Goal: Task Accomplishment & Management: Use online tool/utility

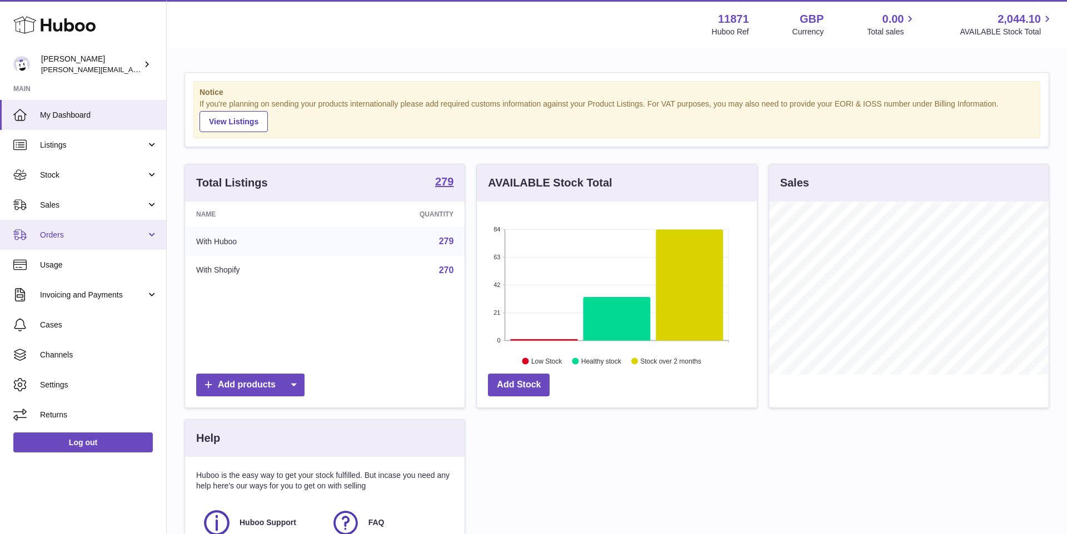
scroll to position [173, 279]
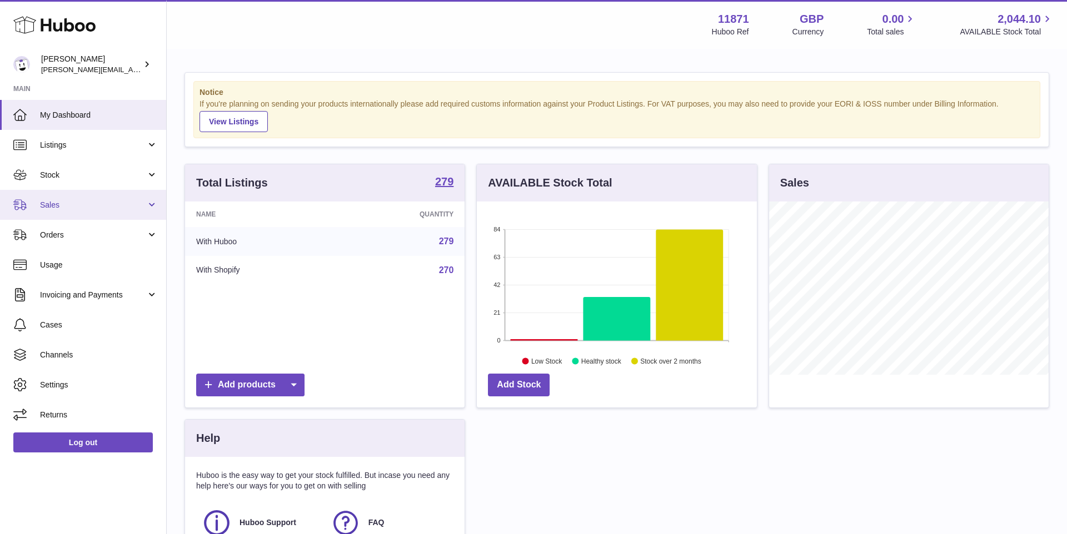
click at [99, 203] on span "Sales" at bounding box center [93, 205] width 106 height 11
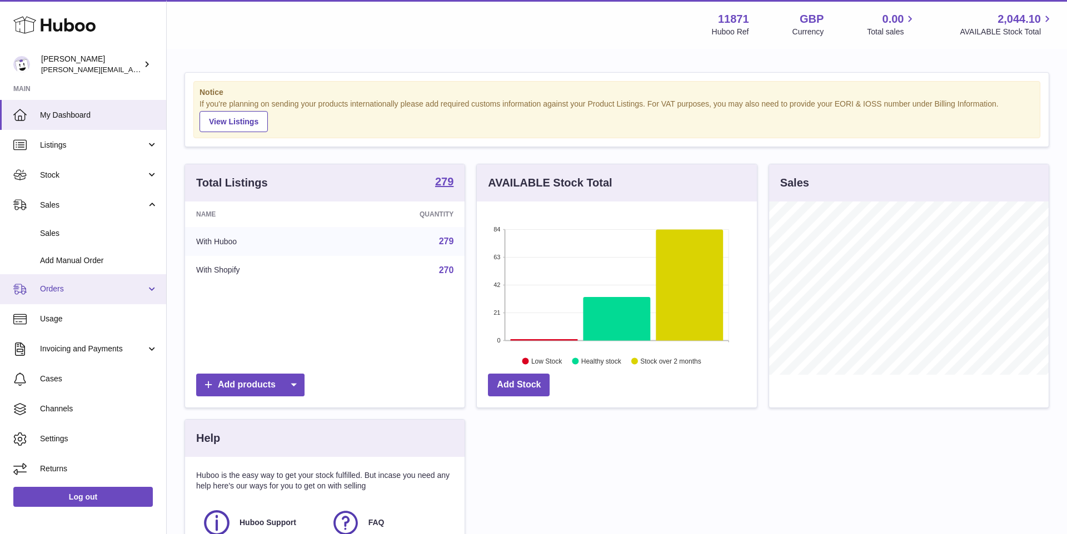
click at [91, 287] on span "Orders" at bounding box center [93, 289] width 106 height 11
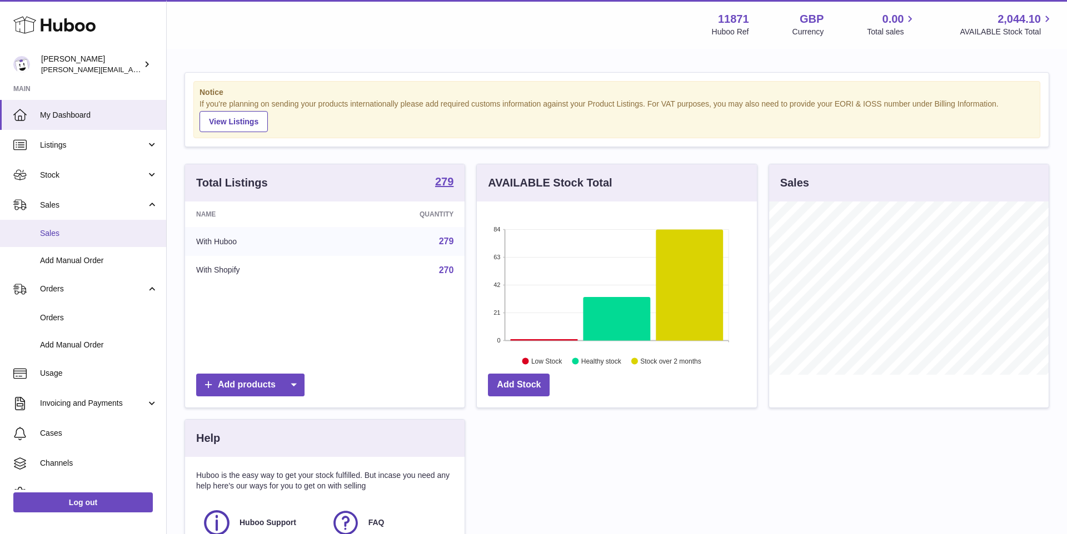
click at [101, 237] on span "Sales" at bounding box center [99, 233] width 118 height 11
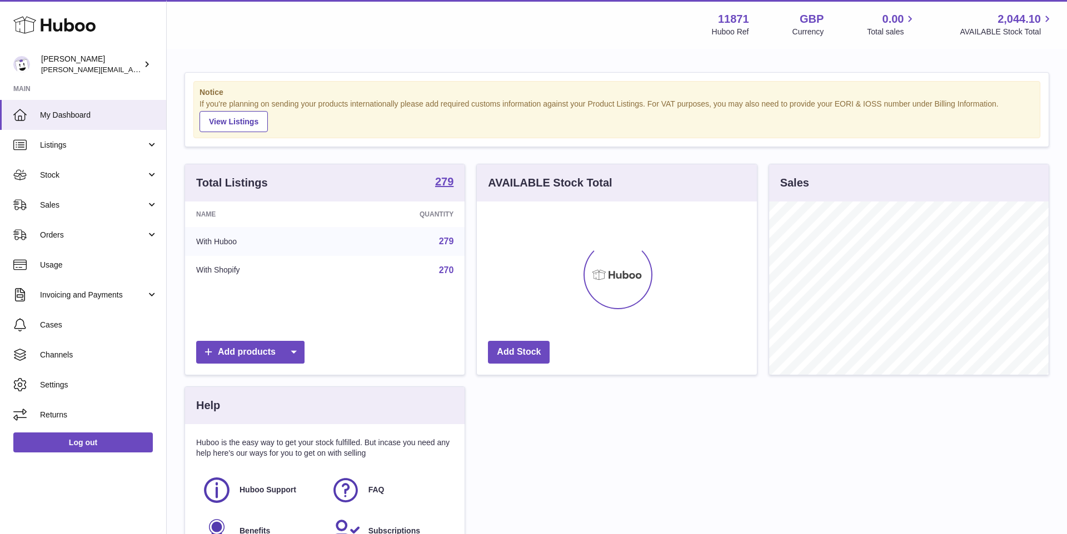
scroll to position [173, 279]
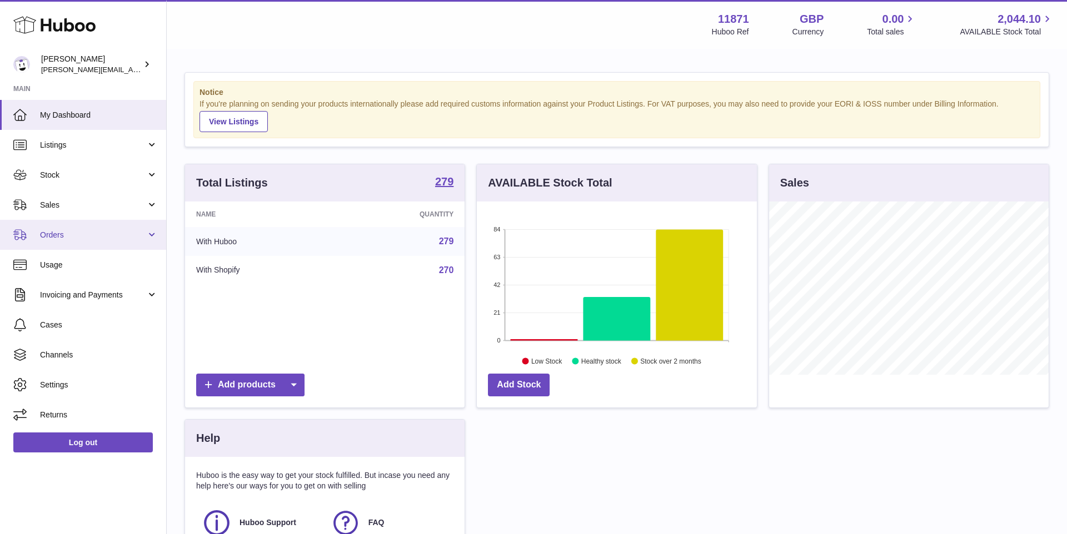
click at [83, 237] on span "Orders" at bounding box center [93, 235] width 106 height 11
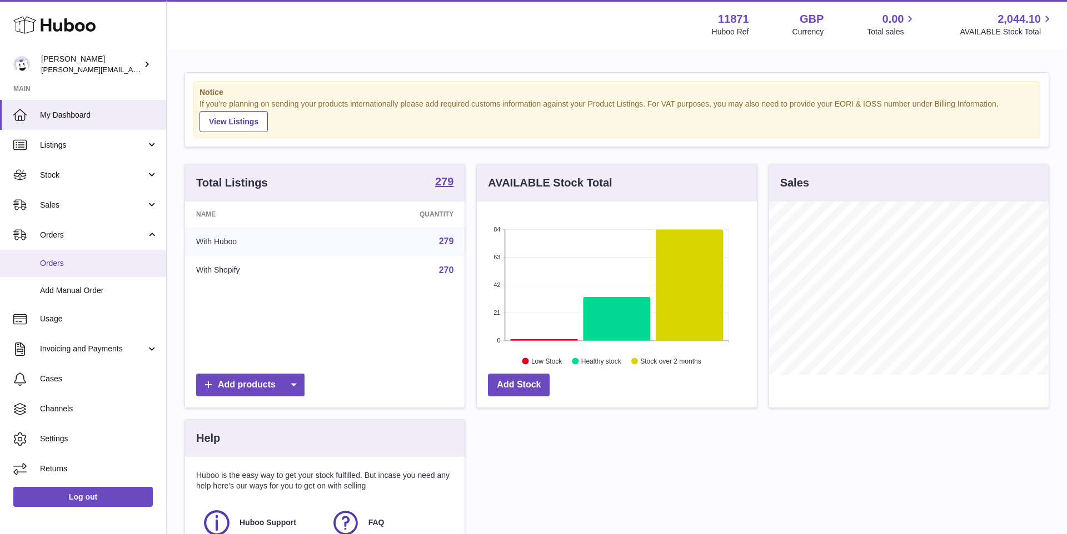
click at [87, 267] on span "Orders" at bounding box center [99, 263] width 118 height 11
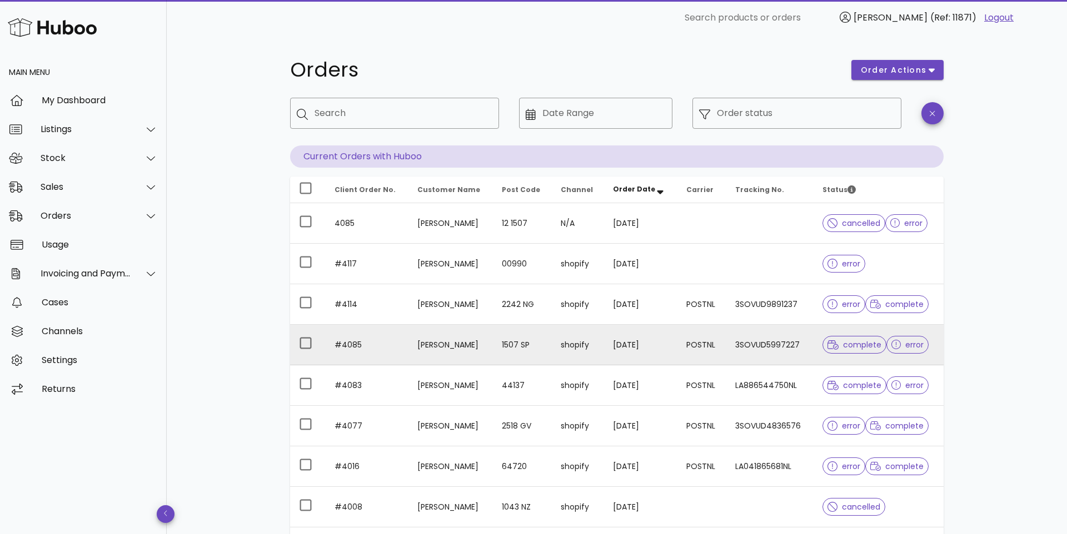
click at [380, 341] on td "#4085" at bounding box center [367, 345] width 83 height 41
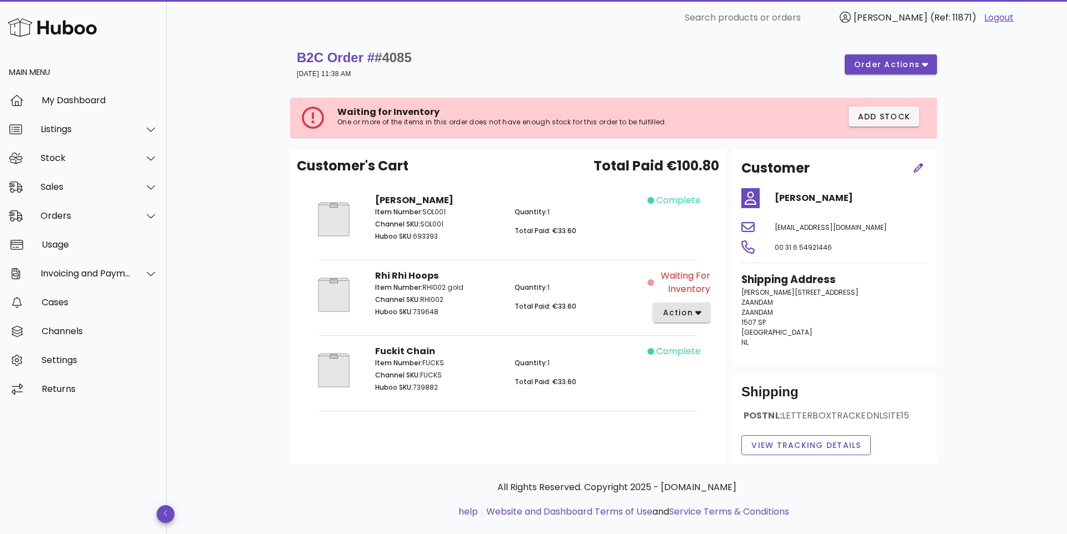
click at [676, 307] on span "action" at bounding box center [677, 313] width 31 height 12
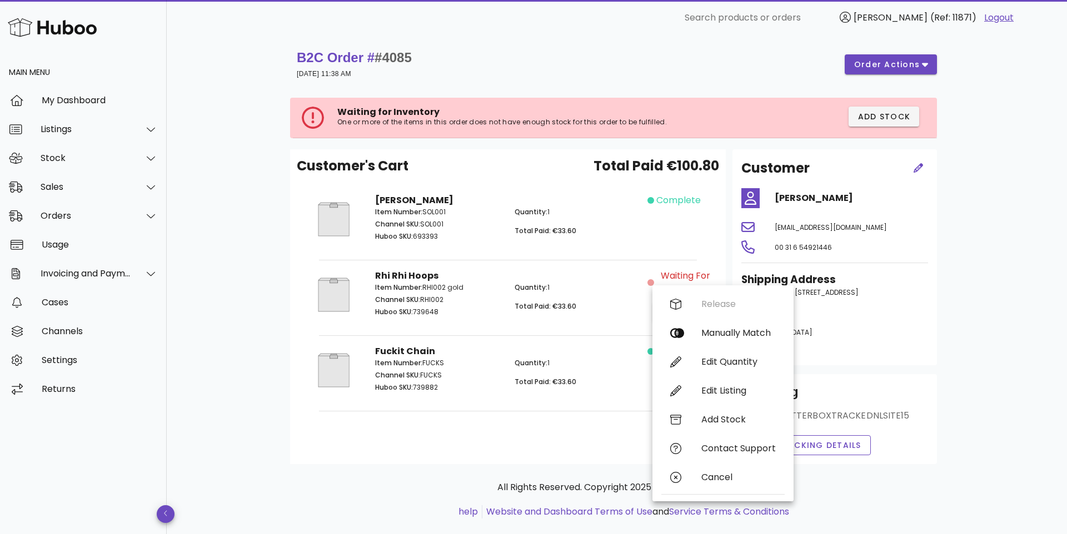
click at [428, 444] on div "Customer's Cart Total Paid €100.80 Solange Hoops Item Number: SOL001 Channel SK…" at bounding box center [508, 306] width 436 height 315
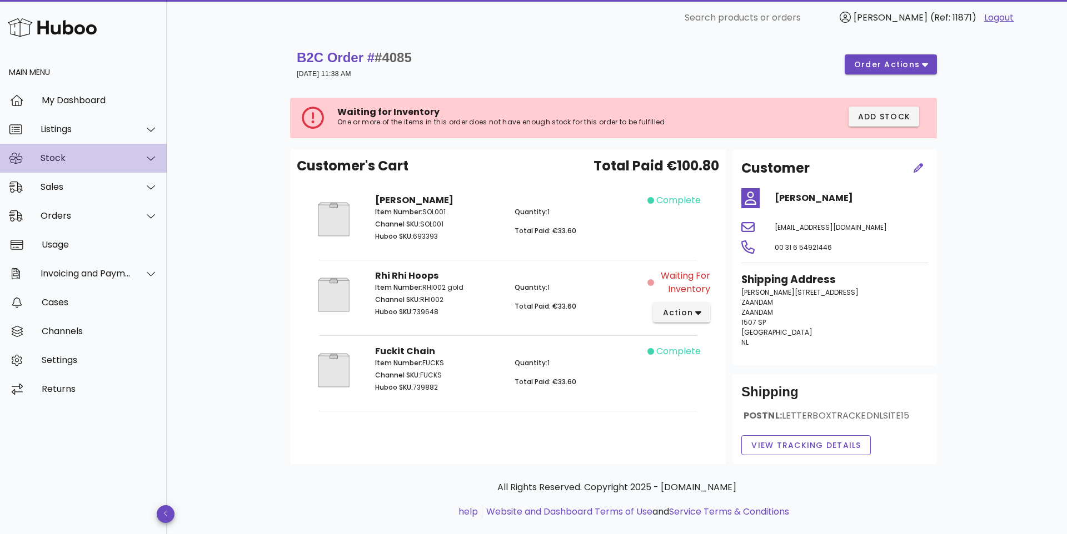
click at [76, 163] on div "Stock" at bounding box center [86, 158] width 91 height 11
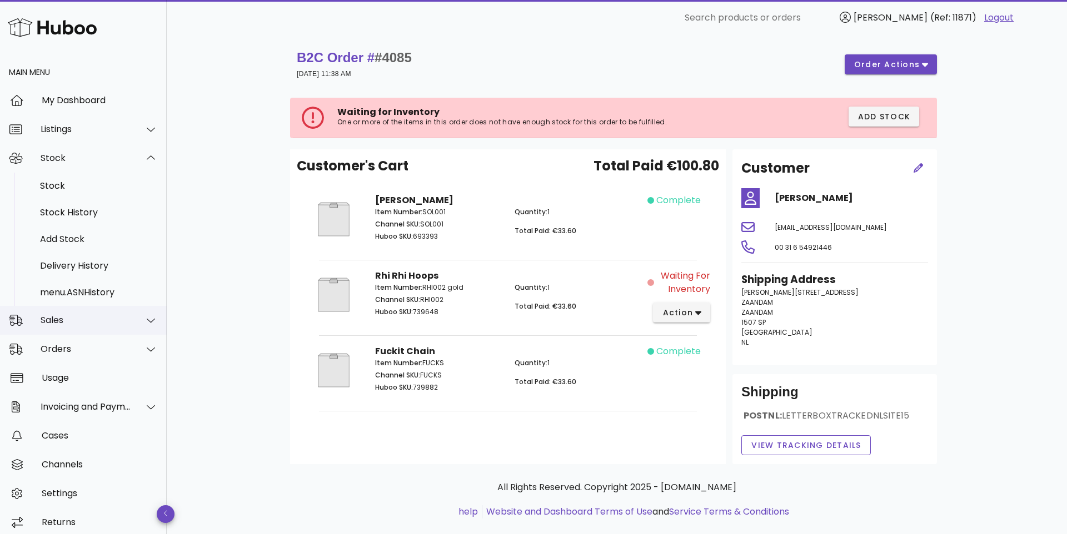
click at [83, 326] on div "Sales" at bounding box center [86, 320] width 91 height 11
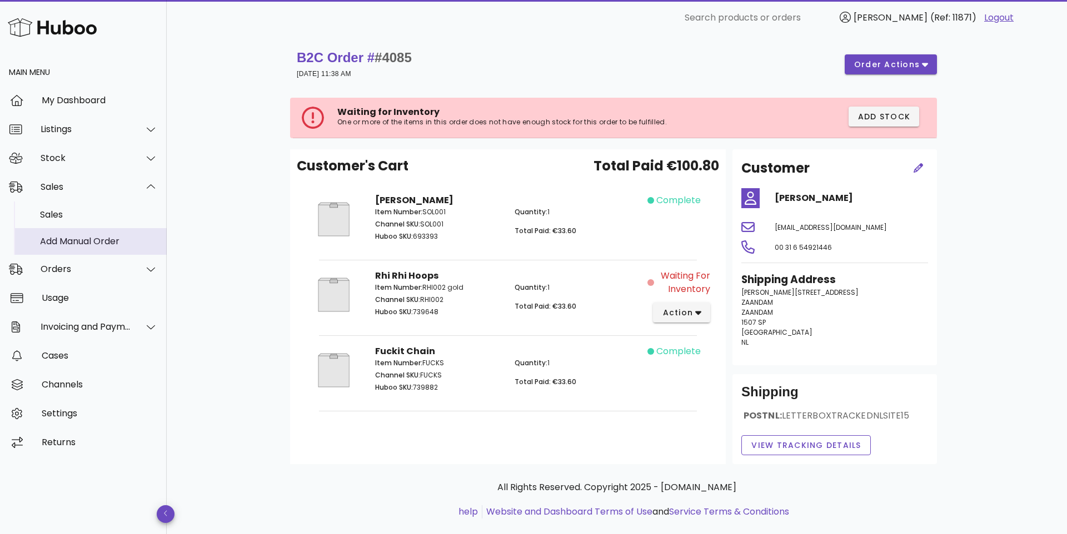
click at [76, 247] on div "Add Manual Order" at bounding box center [99, 241] width 118 height 11
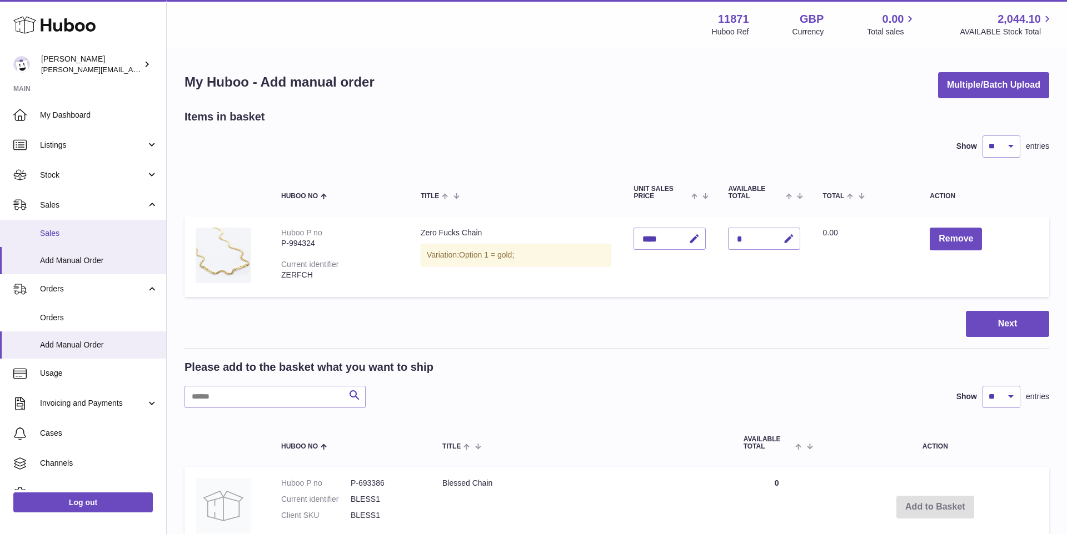
click at [81, 220] on link "Sales" at bounding box center [83, 233] width 166 height 27
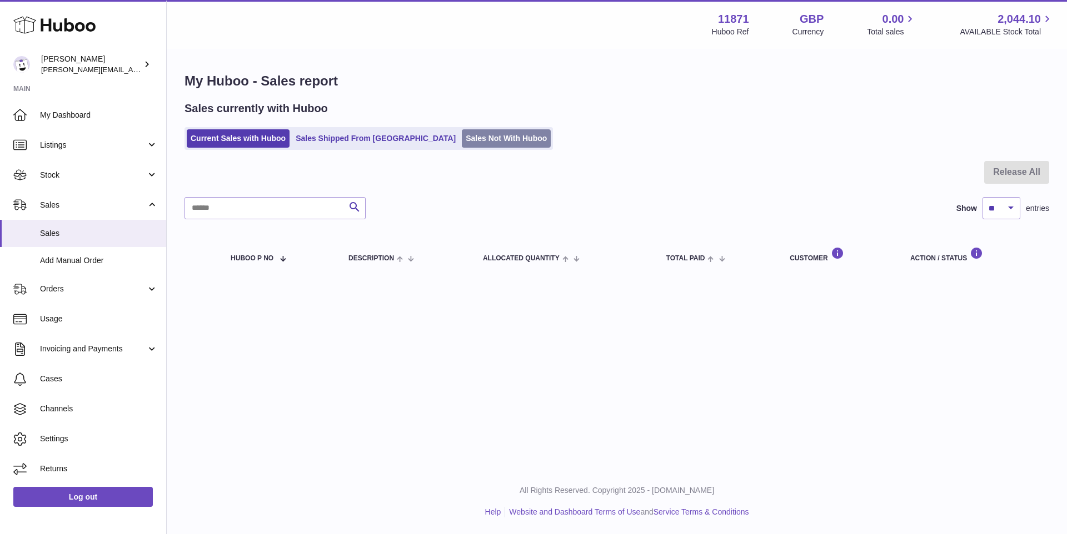
click at [472, 134] on link "Sales Not With Huboo" at bounding box center [506, 138] width 89 height 18
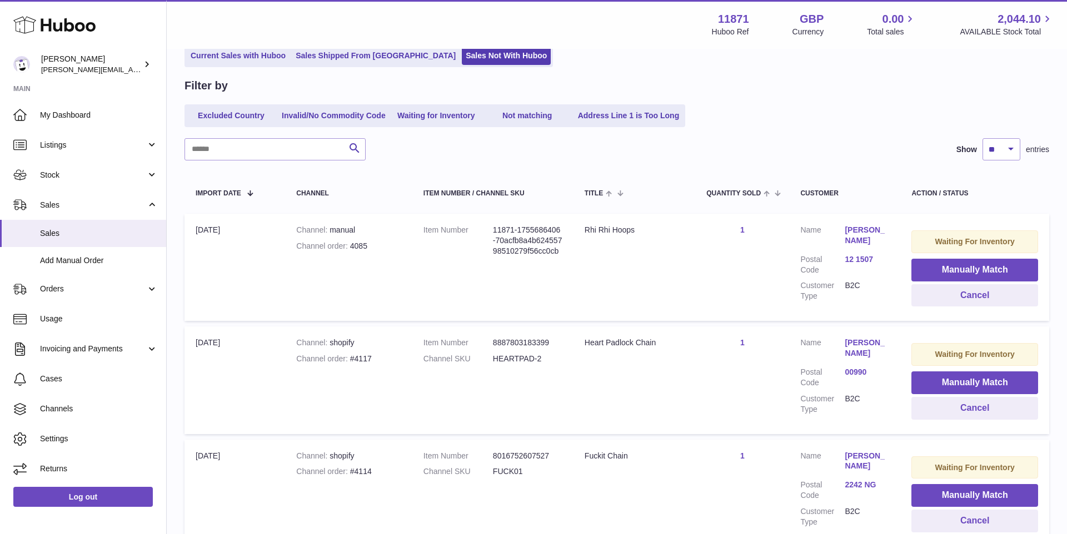
scroll to position [78, 0]
